Goal: Book appointment/travel/reservation

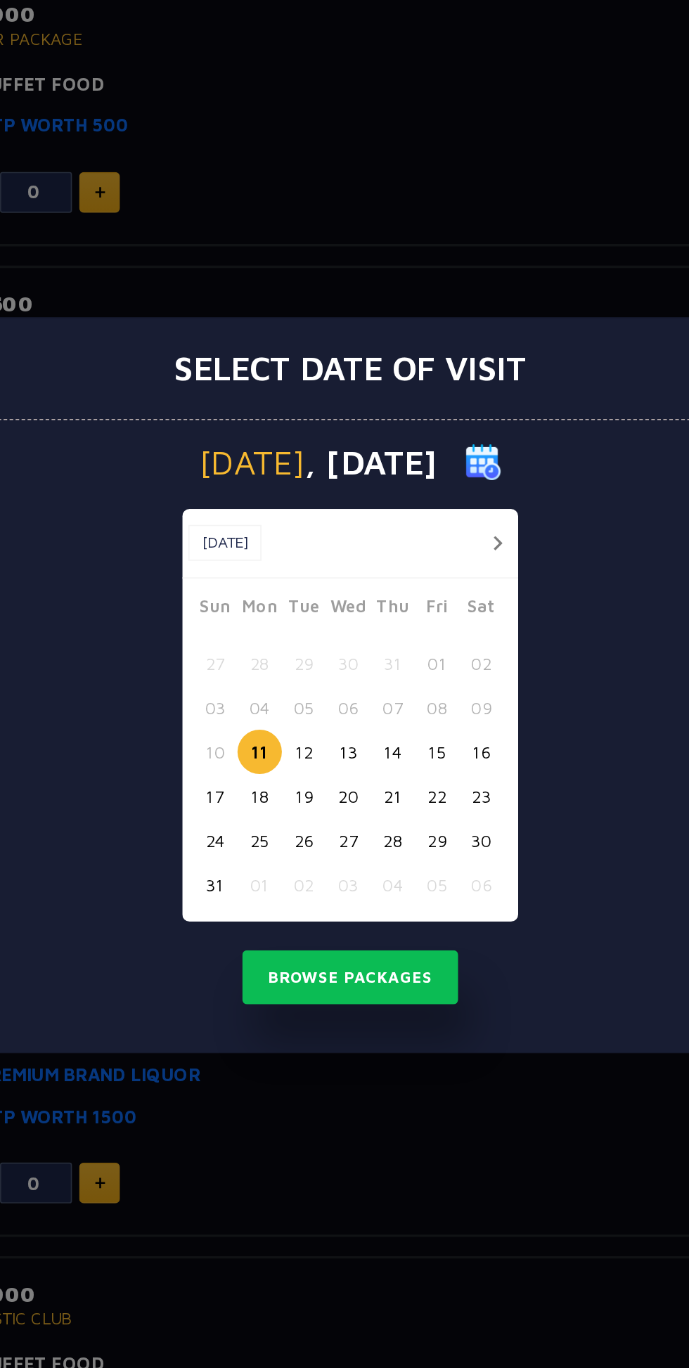
click at [346, 722] on button "13" at bounding box center [343, 723] width 26 height 26
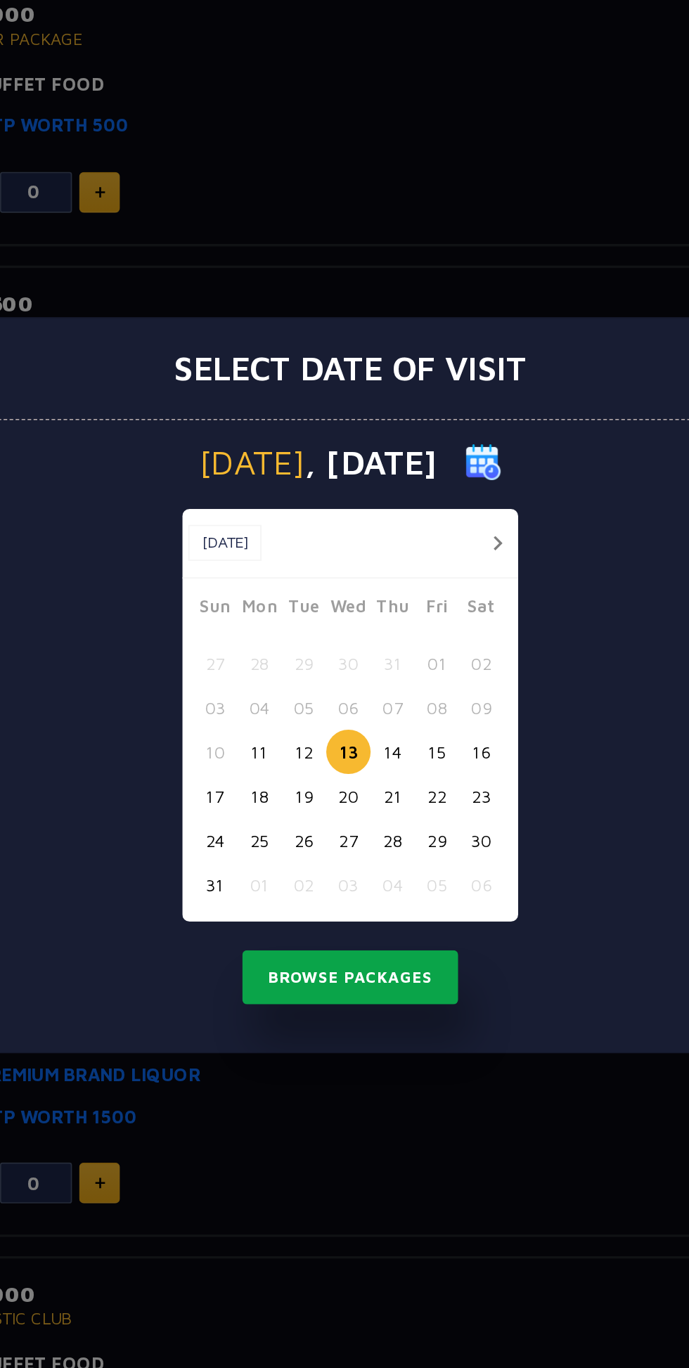
click at [372, 858] on button "Browse Packages" at bounding box center [344, 855] width 127 height 32
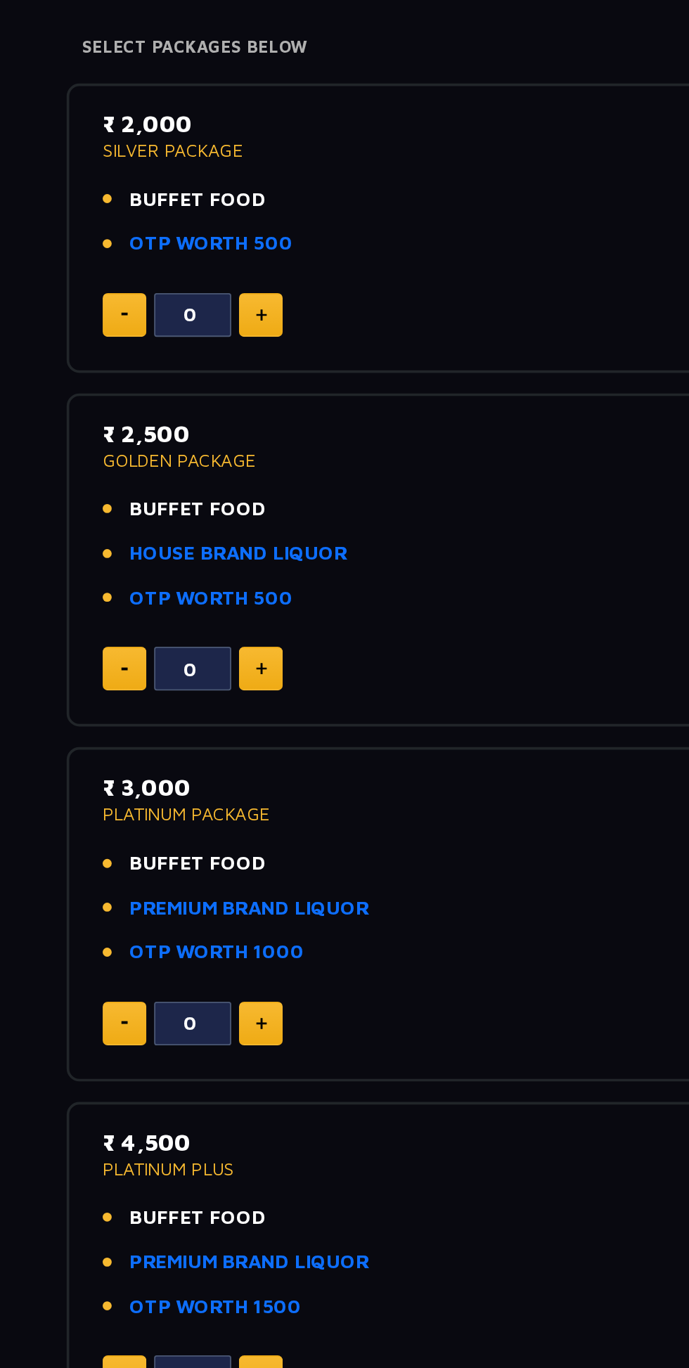
click at [200, 588] on img at bounding box center [198, 588] width 6 height 7
click at [209, 588] on button at bounding box center [198, 588] width 24 height 24
type input "2"
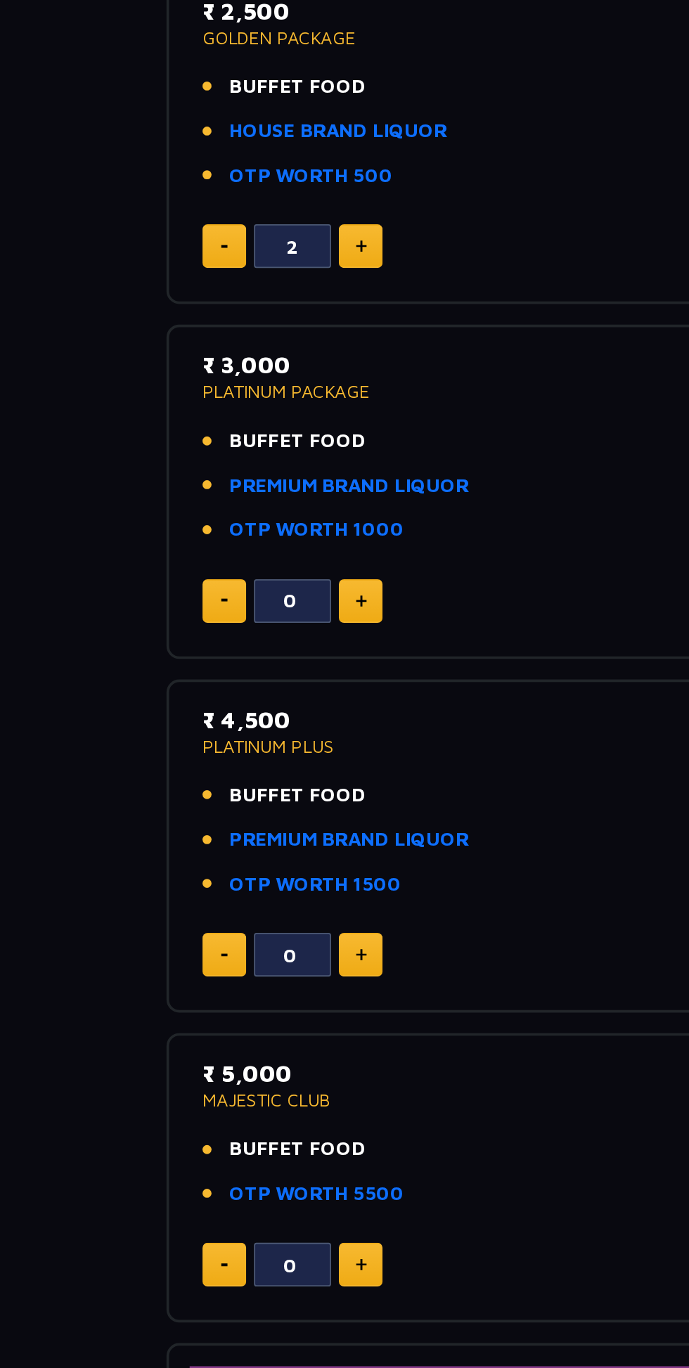
click at [188, 935] on link "OTP WORTH 1500" at bounding box center [173, 937] width 94 height 16
